Goal: Book appointment/travel/reservation

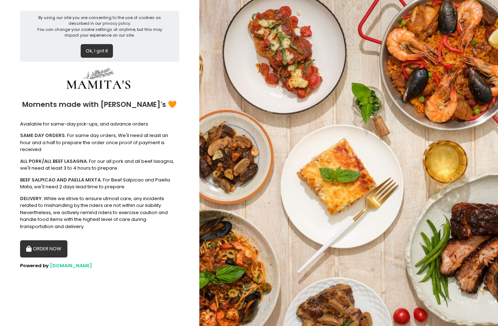
click at [49, 241] on button "ORDER NOW" at bounding box center [43, 248] width 47 height 17
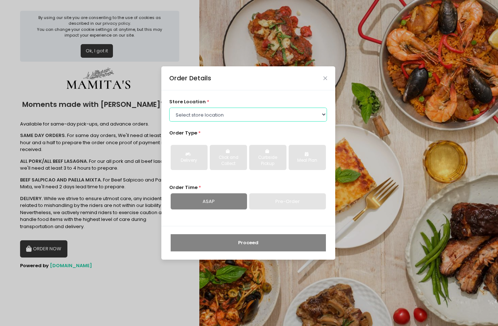
click at [321, 116] on select "Select store location Mamitas PH - [GEOGRAPHIC_DATA] Mamitas PH - [GEOGRAPHIC_D…" at bounding box center [248, 115] width 158 height 14
select select "65ad40693dc37ee8b8129aca"
click at [169, 108] on select "Select store location Mamitas PH - [GEOGRAPHIC_DATA] Mamitas PH - [GEOGRAPHIC_D…" at bounding box center [248, 115] width 158 height 14
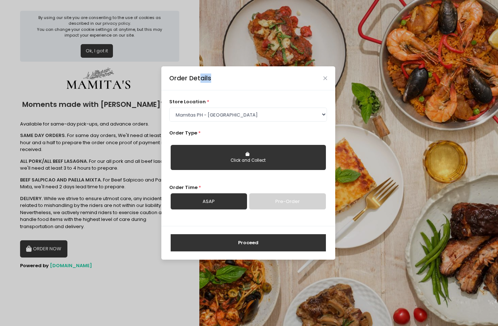
drag, startPoint x: 199, startPoint y: 73, endPoint x: 269, endPoint y: 74, distance: 70.2
click at [269, 74] on div "Order Details" at bounding box center [248, 78] width 174 height 24
click at [325, 78] on icon "Close" at bounding box center [325, 78] width 4 height 5
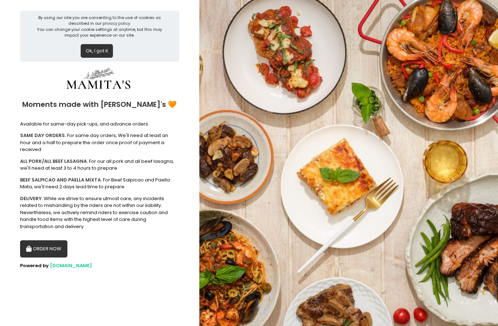
click at [42, 240] on button "ORDER NOW" at bounding box center [43, 248] width 47 height 17
select select "65ad40693dc37ee8b8129aca"
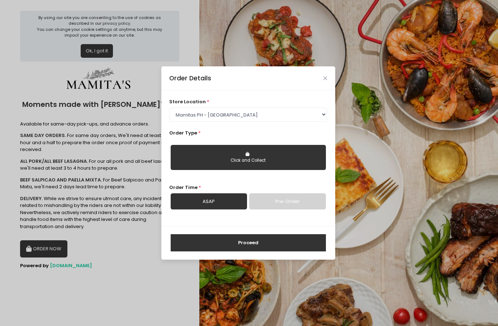
click at [245, 156] on button "Click and Collect" at bounding box center [248, 157] width 155 height 25
click at [319, 113] on select "Select store location Mamitas PH - [GEOGRAPHIC_DATA] Mamitas PH - [GEOGRAPHIC_D…" at bounding box center [248, 115] width 158 height 14
click at [169, 108] on select "Select store location Mamitas PH - [GEOGRAPHIC_DATA] Mamitas PH - [GEOGRAPHIC_D…" at bounding box center [248, 115] width 158 height 14
click at [253, 158] on div "Click and Collect" at bounding box center [248, 160] width 145 height 6
click at [277, 201] on link "Pre-Order" at bounding box center [287, 201] width 76 height 16
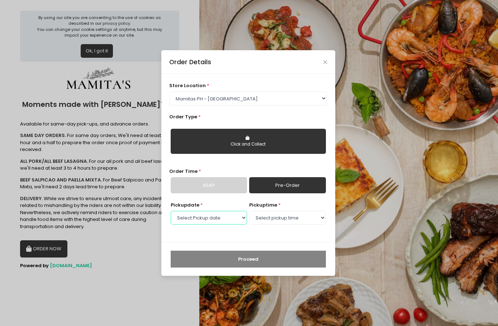
click at [241, 216] on select "Select Pickup date [DATE] [DATE] [DATE] [DATE] [DATE] [DATE] [DATE] [DATE] [DAT…" at bounding box center [209, 218] width 76 height 14
select select "[DATE]"
click at [171, 211] on select "Select Pickup date [DATE] [DATE] [DATE] [DATE] [DATE] [DATE] [DATE] [DATE] [DAT…" at bounding box center [209, 218] width 76 height 14
click at [263, 217] on select "Select pickup time 09:00 AM - 09:30 AM 09:30 AM - 10:00 AM 10:00 AM - 10:30 AM …" at bounding box center [287, 218] width 76 height 14
select select "09:00"
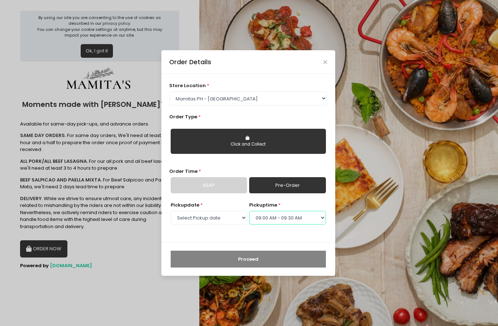
click at [249, 211] on select "Select pickup time 09:00 AM - 09:30 AM 09:30 AM - 10:00 AM 10:00 AM - 10:30 AM …" at bounding box center [287, 218] width 76 height 14
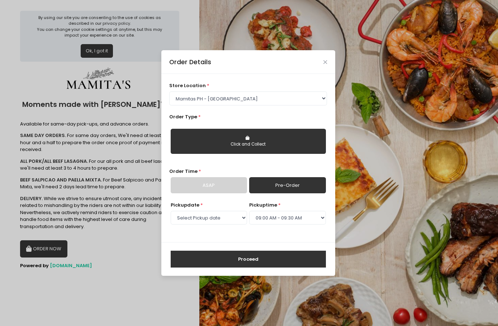
click at [245, 141] on div "Click and Collect" at bounding box center [248, 144] width 145 height 6
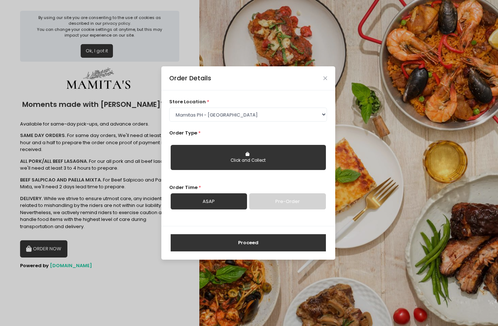
click at [279, 202] on link "Pre-Order" at bounding box center [287, 201] width 76 height 16
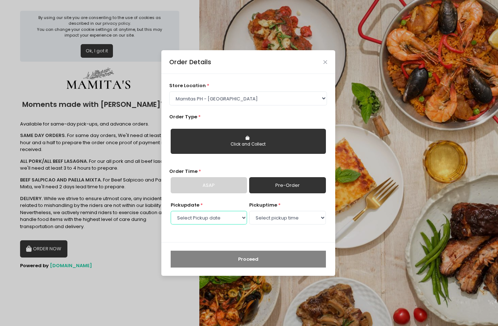
click at [243, 218] on select "Select Pickup date [DATE] [DATE] [DATE] [DATE] [DATE] [DATE] [DATE] [DATE] [DAT…" at bounding box center [209, 218] width 76 height 14
select select "[DATE]"
click at [171, 211] on select "Select Pickup date [DATE] [DATE] [DATE] [DATE] [DATE] [DATE] [DATE] [DATE] [DAT…" at bounding box center [209, 218] width 76 height 14
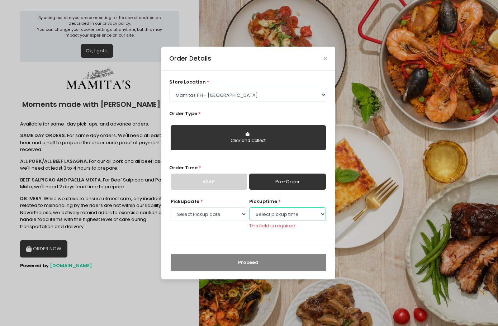
click at [269, 213] on select "Select pickup time 09:00 AM - 09:30 AM 09:30 AM - 10:00 AM 10:00 AM - 10:30 AM …" at bounding box center [287, 214] width 76 height 14
select select "09:00"
click at [249, 210] on select "Select pickup time 09:00 AM - 09:30 AM 09:30 AM - 10:00 AM 10:00 AM - 10:30 AM …" at bounding box center [287, 214] width 76 height 14
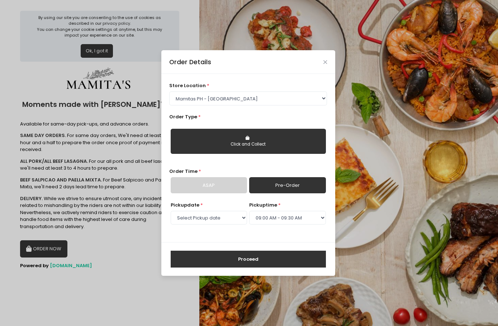
click at [245, 259] on button "Proceed" at bounding box center [248, 258] width 155 height 17
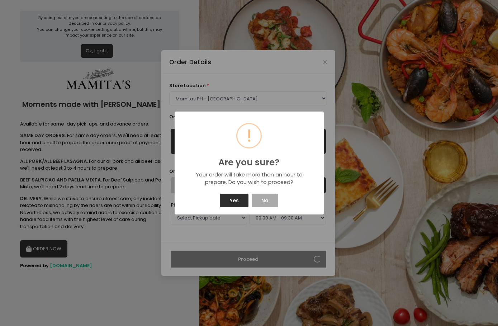
click at [233, 201] on button "Yes" at bounding box center [234, 201] width 29 height 14
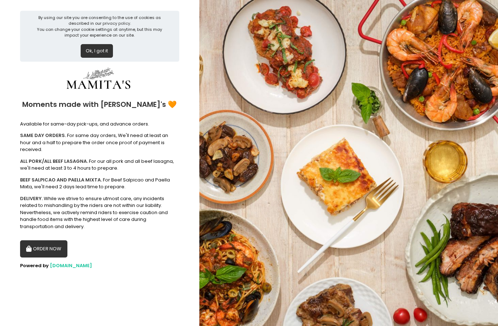
click at [49, 244] on button "ORDER NOW" at bounding box center [43, 248] width 47 height 17
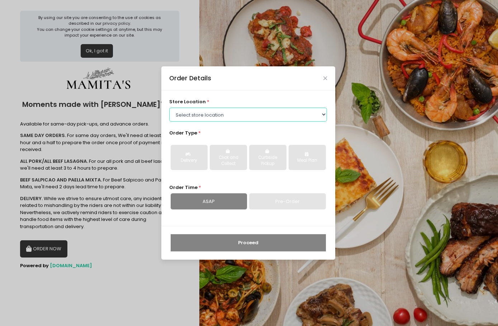
click at [199, 114] on select "Select store location Mamitas PH - [GEOGRAPHIC_DATA] Mamitas PH - [GEOGRAPHIC_D…" at bounding box center [248, 115] width 158 height 14
select select "65ad40693dc37ee8b8129aca"
click at [169, 108] on select "Select store location Mamitas PH - [GEOGRAPHIC_DATA] Mamitas PH - [GEOGRAPHIC_D…" at bounding box center [248, 115] width 158 height 14
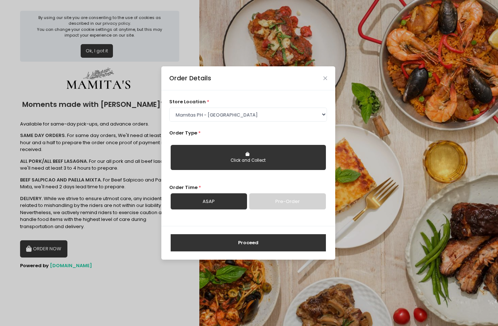
click at [280, 201] on link "Pre-Order" at bounding box center [287, 201] width 76 height 16
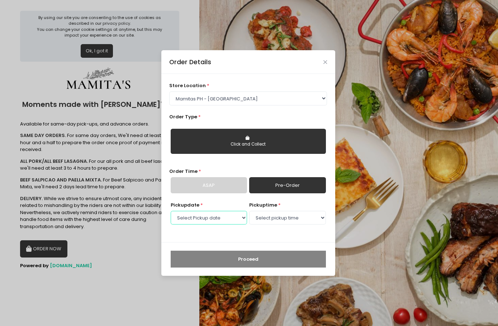
click at [218, 218] on select "Select Pickup date [DATE] [DATE] [DATE] [DATE] [DATE] [DATE] [DATE] [DATE] [DAT…" at bounding box center [209, 218] width 76 height 14
select select "[DATE]"
click at [171, 211] on select "Select Pickup date [DATE] [DATE] [DATE] [DATE] [DATE] [DATE] [DATE] [DATE] [DAT…" at bounding box center [209, 218] width 76 height 14
click at [281, 220] on select "Select pickup time 09:00 AM - 09:30 AM 09:30 AM - 10:00 AM 10:00 AM - 10:30 AM …" at bounding box center [287, 218] width 76 height 14
select select "09:00"
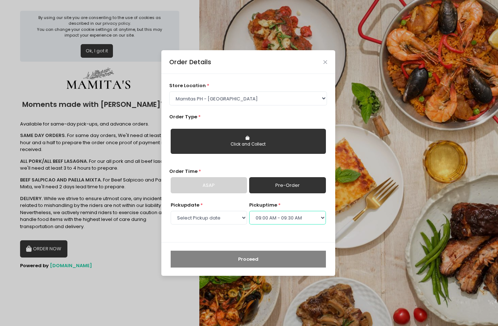
click at [249, 211] on select "Select pickup time 09:00 AM - 09:30 AM 09:30 AM - 10:00 AM 10:00 AM - 10:30 AM …" at bounding box center [287, 218] width 76 height 14
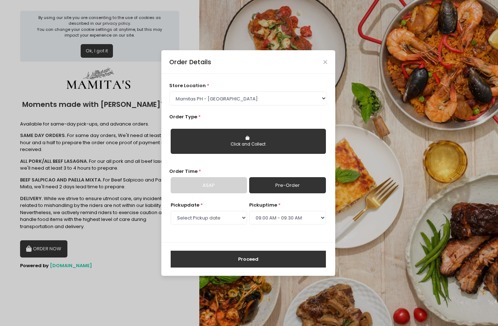
click at [238, 259] on button "Proceed" at bounding box center [248, 258] width 155 height 17
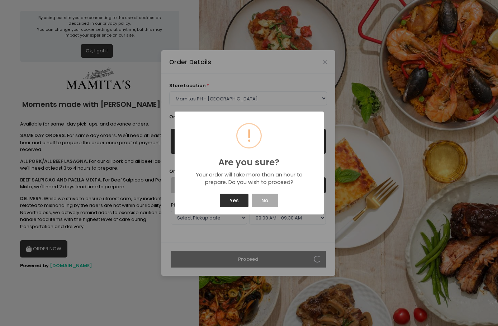
click at [230, 200] on button "Yes" at bounding box center [234, 201] width 29 height 14
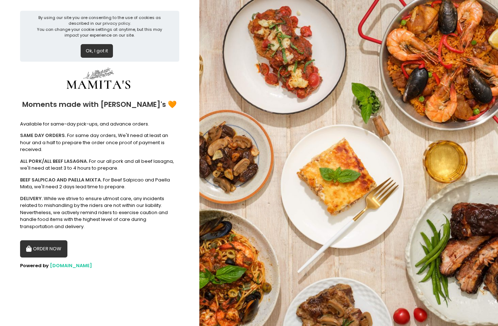
click at [57, 244] on button "ORDER NOW" at bounding box center [43, 248] width 47 height 17
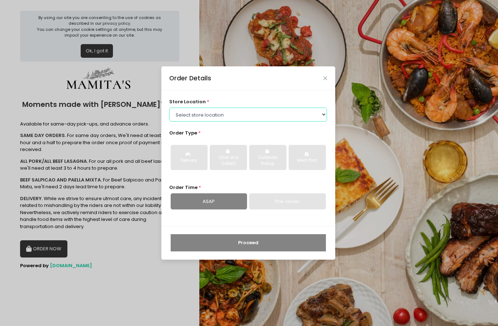
click at [200, 117] on select "Select store location Mamitas PH - [GEOGRAPHIC_DATA] Mamitas PH - [GEOGRAPHIC_D…" at bounding box center [248, 115] width 158 height 14
select select "65ad40693dc37ee8b8129aca"
click at [169, 108] on select "Select store location Mamitas PH - [GEOGRAPHIC_DATA] Mamitas PH - [GEOGRAPHIC_D…" at bounding box center [248, 115] width 158 height 14
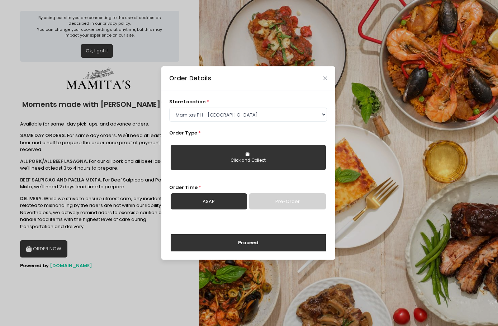
click at [279, 201] on link "Pre-Order" at bounding box center [287, 201] width 76 height 16
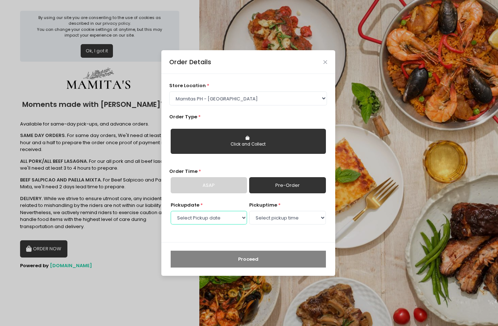
click at [219, 220] on select "Select Pickup date [DATE] [DATE] [DATE] [DATE] [DATE] [DATE] [DATE] [DATE] [DAT…" at bounding box center [209, 218] width 76 height 14
select select "[DATE]"
click at [171, 211] on select "Select Pickup date [DATE] [DATE] [DATE] [DATE] [DATE] [DATE] [DATE] [DATE] [DAT…" at bounding box center [209, 218] width 76 height 14
click at [273, 219] on select "Select pickup time 09:00 AM - 09:30 AM 09:30 AM - 10:00 AM 10:00 AM - 10:30 AM …" at bounding box center [287, 218] width 76 height 14
select select "13:00"
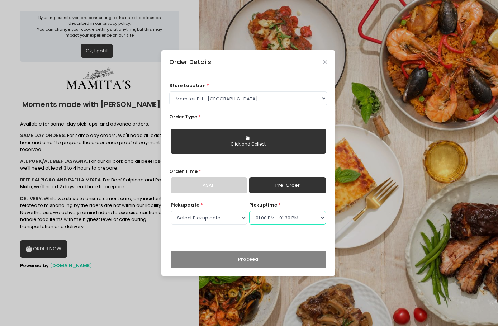
click at [249, 211] on select "Select pickup time 09:00 AM - 09:30 AM 09:30 AM - 10:00 AM 10:00 AM - 10:30 AM …" at bounding box center [287, 218] width 76 height 14
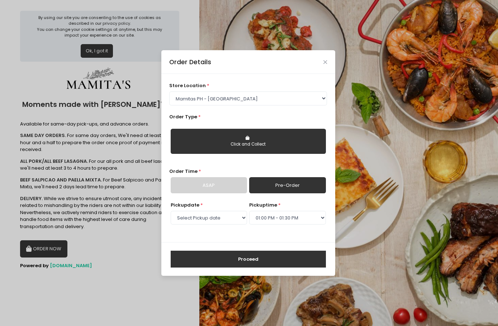
click at [245, 260] on button "Proceed" at bounding box center [248, 258] width 155 height 17
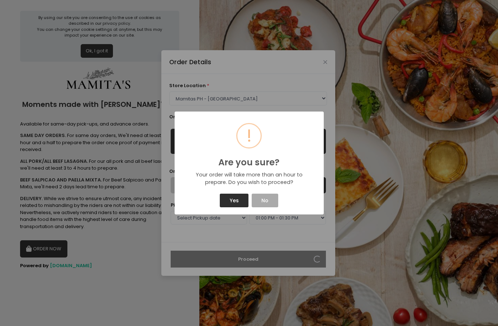
drag, startPoint x: 227, startPoint y: 191, endPoint x: 227, endPoint y: 195, distance: 3.6
click at [227, 195] on div "! Are you sure? × Your order will take more than an hour to prepare. Do you wis…" at bounding box center [249, 162] width 149 height 103
click at [230, 200] on button "Yes" at bounding box center [234, 201] width 29 height 14
